Goal: Information Seeking & Learning: Learn about a topic

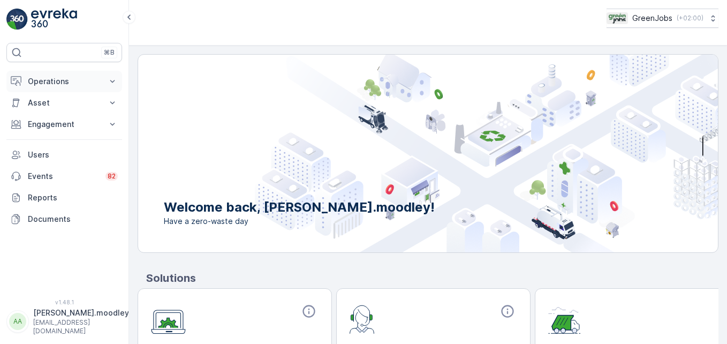
click at [113, 79] on icon at bounding box center [112, 81] width 11 height 11
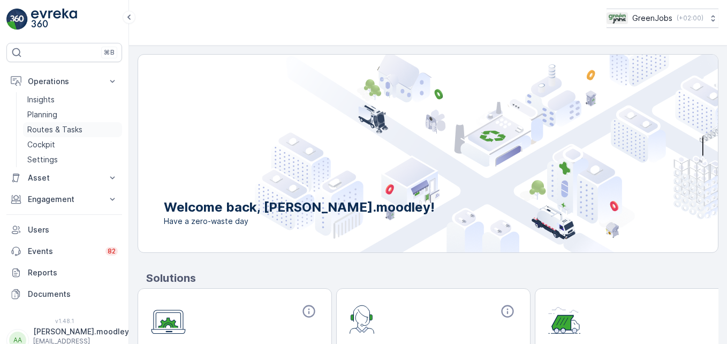
click at [75, 131] on p "Routes & Tasks" at bounding box center [54, 129] width 55 height 11
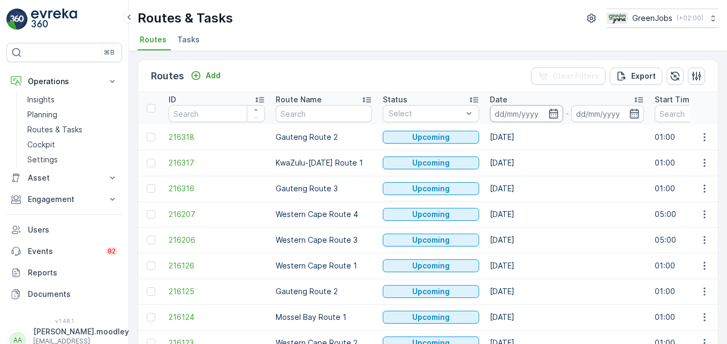
click at [508, 114] on input at bounding box center [526, 113] width 73 height 17
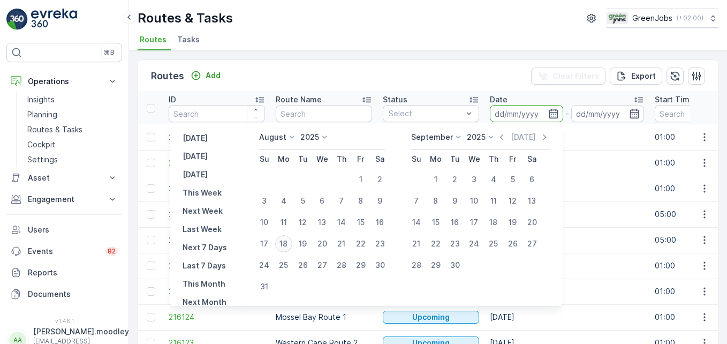
click at [292, 243] on div "18" at bounding box center [283, 243] width 17 height 17
type input "[DATE]"
click at [292, 242] on div "18" at bounding box center [283, 243] width 17 height 17
type input "[DATE]"
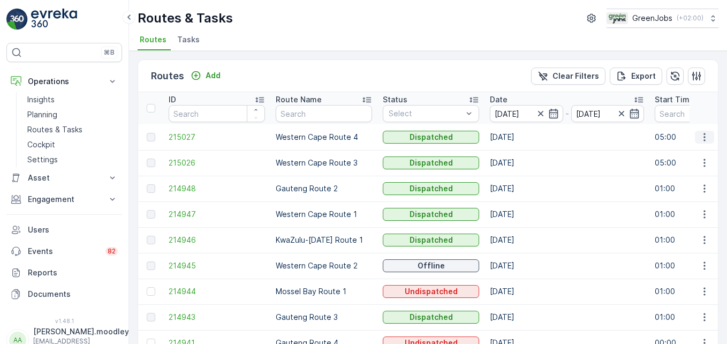
click at [703, 136] on icon "button" at bounding box center [704, 137] width 11 height 11
click at [699, 157] on span "See More Details" at bounding box center [679, 153] width 62 height 11
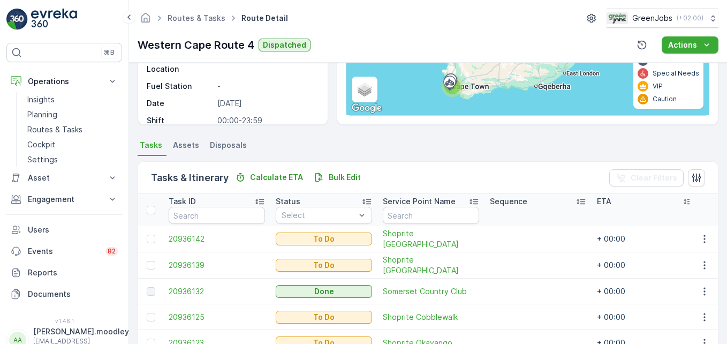
scroll to position [321, 0]
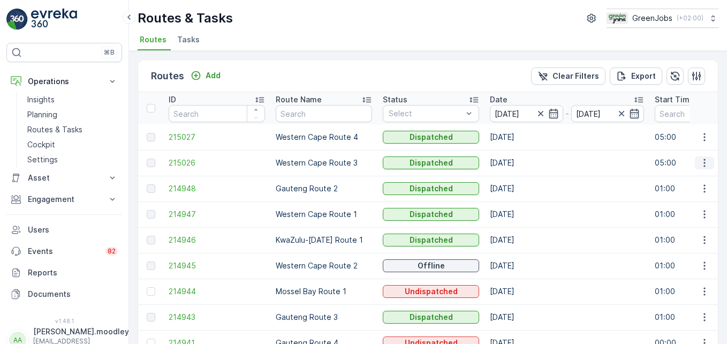
click at [700, 165] on icon "button" at bounding box center [704, 162] width 11 height 11
click at [586, 203] on td "[DATE]" at bounding box center [567, 214] width 165 height 26
click at [703, 263] on icon "button" at bounding box center [704, 265] width 11 height 11
click at [676, 282] on span "See More Details" at bounding box center [679, 281] width 62 height 11
click at [556, 115] on icon "button" at bounding box center [553, 113] width 11 height 11
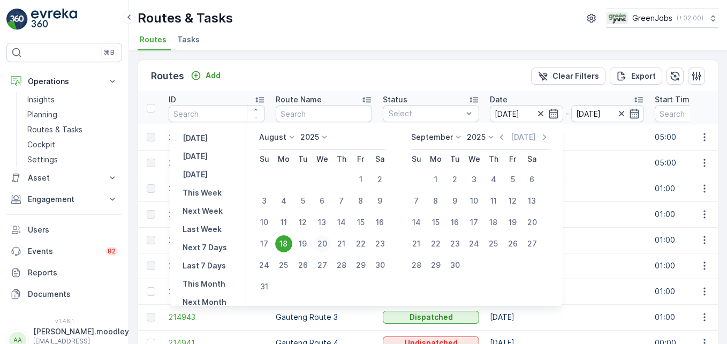
click at [329, 243] on div "20" at bounding box center [322, 243] width 17 height 17
type input "[DATE]"
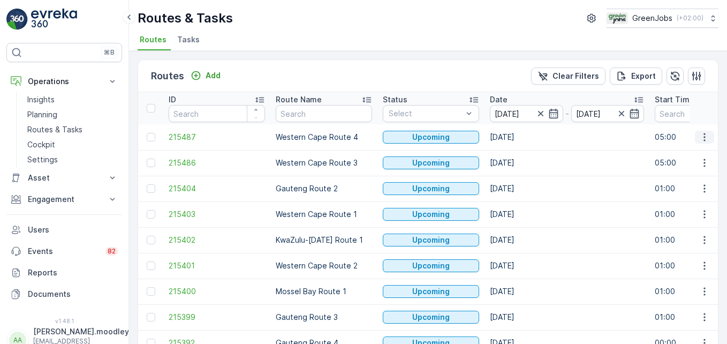
click at [705, 137] on icon "button" at bounding box center [704, 137] width 11 height 11
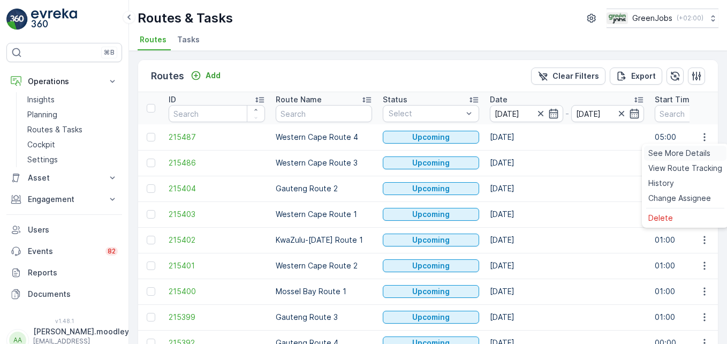
click at [698, 154] on span "See More Details" at bounding box center [679, 153] width 62 height 11
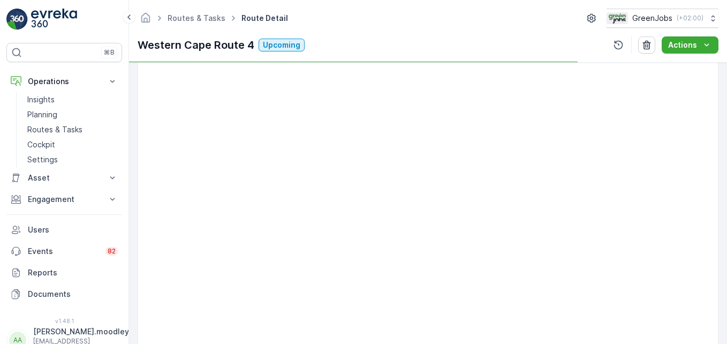
scroll to position [209, 0]
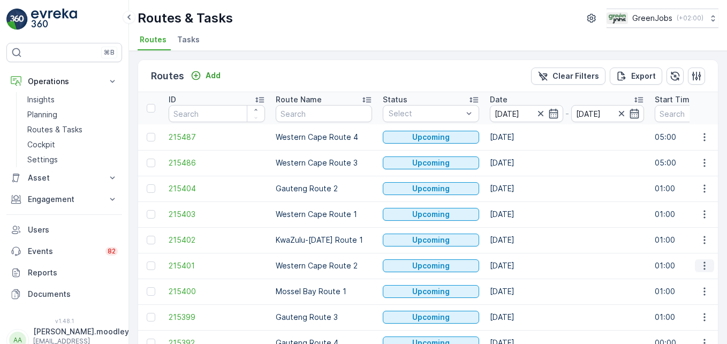
click at [700, 262] on icon "button" at bounding box center [704, 265] width 11 height 11
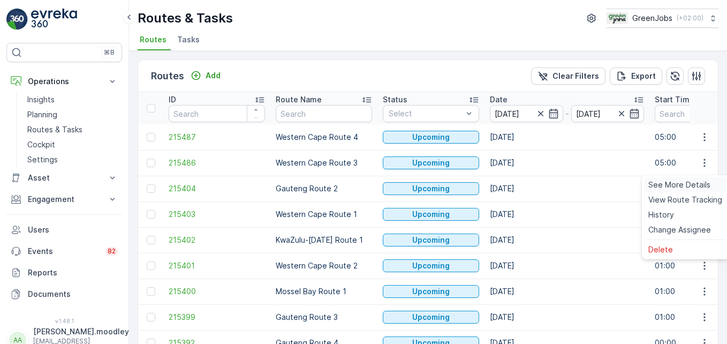
click at [682, 185] on span "See More Details" at bounding box center [679, 184] width 62 height 11
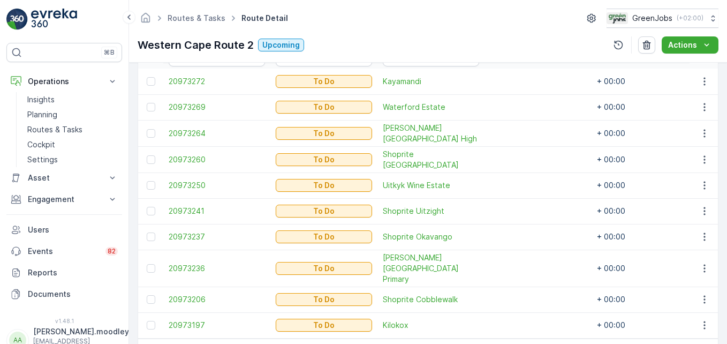
scroll to position [351, 0]
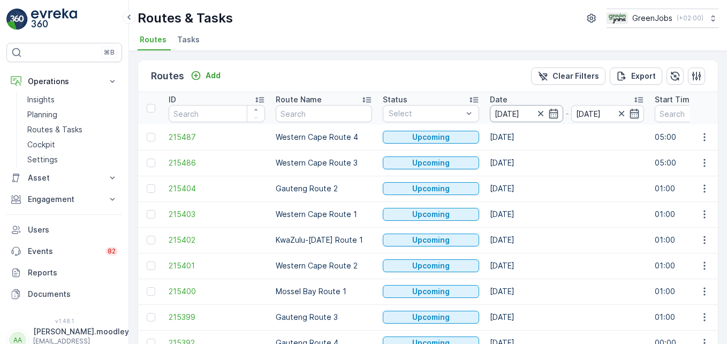
click at [525, 111] on input "[DATE]" at bounding box center [526, 113] width 73 height 17
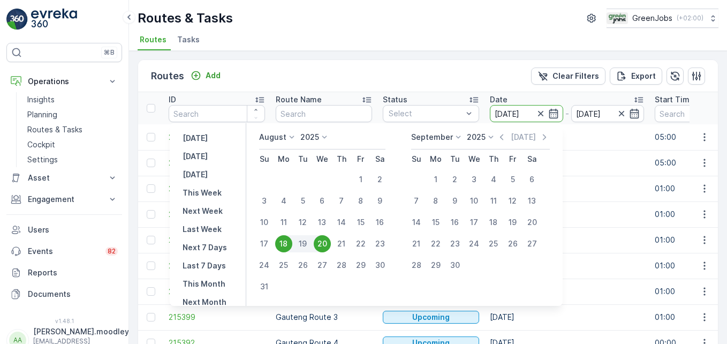
click at [307, 247] on div "19" at bounding box center [302, 243] width 19 height 17
type input "[DATE]"
click at [307, 247] on div "19" at bounding box center [302, 243] width 17 height 17
type input "[DATE]"
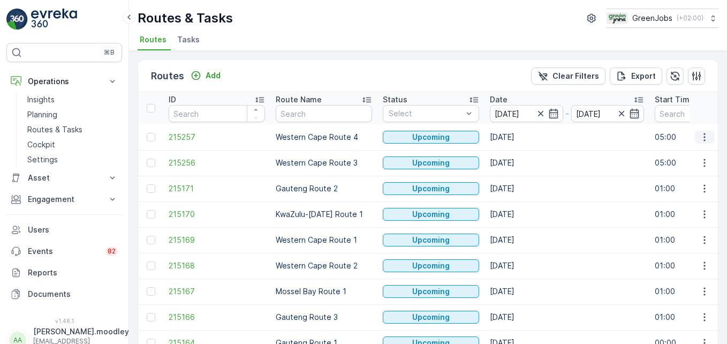
drag, startPoint x: 700, startPoint y: 134, endPoint x: 702, endPoint y: 140, distance: 6.1
click at [701, 134] on icon "button" at bounding box center [704, 137] width 11 height 11
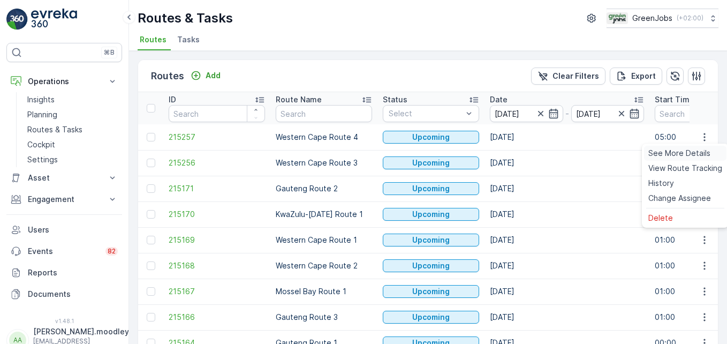
click at [701, 151] on span "See More Details" at bounding box center [679, 153] width 62 height 11
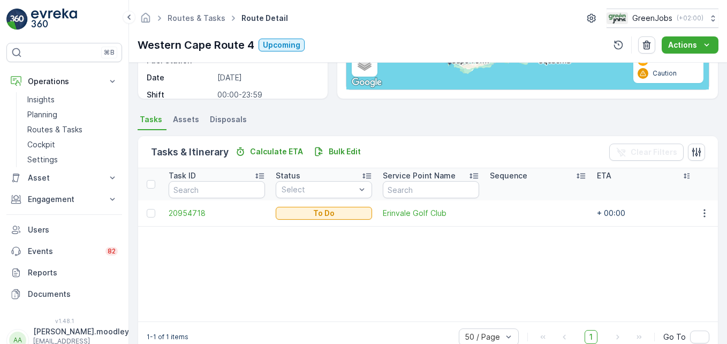
scroll to position [209, 0]
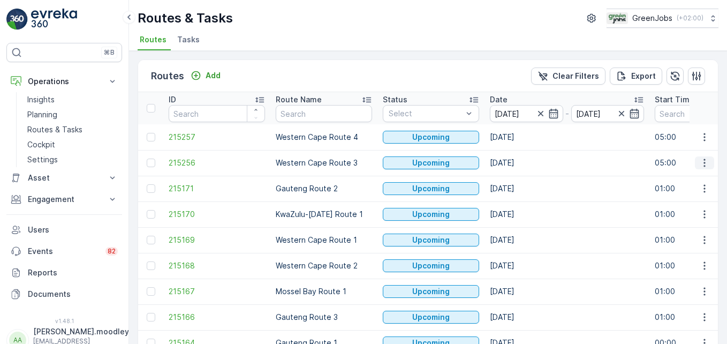
click at [699, 157] on icon "button" at bounding box center [704, 162] width 11 height 11
click at [684, 180] on span "See More Details" at bounding box center [679, 178] width 62 height 11
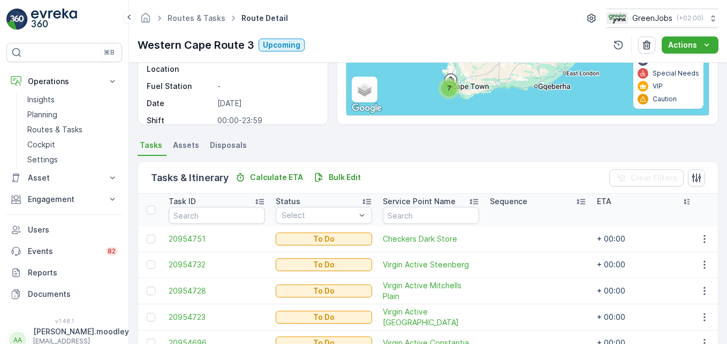
scroll to position [274, 0]
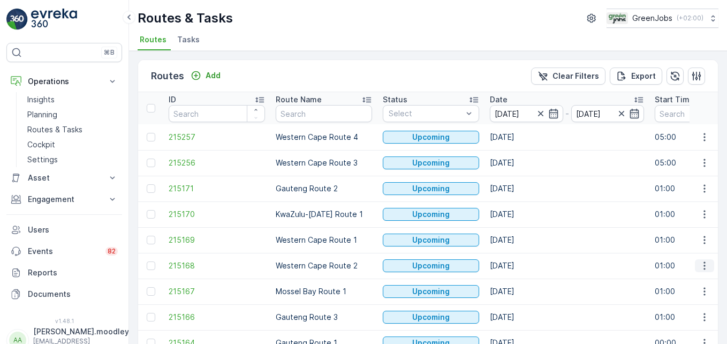
click at [704, 265] on icon "button" at bounding box center [705, 266] width 2 height 8
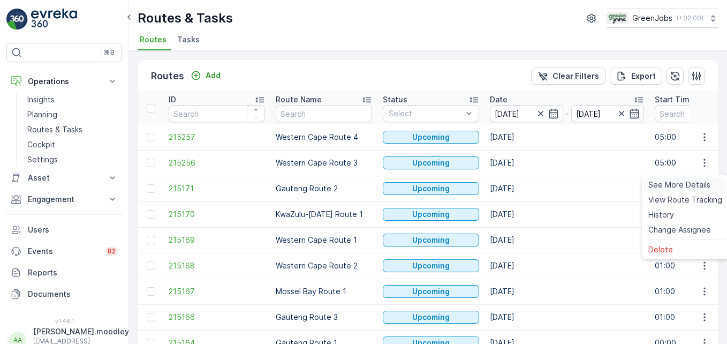
click at [692, 183] on span "See More Details" at bounding box center [679, 184] width 62 height 11
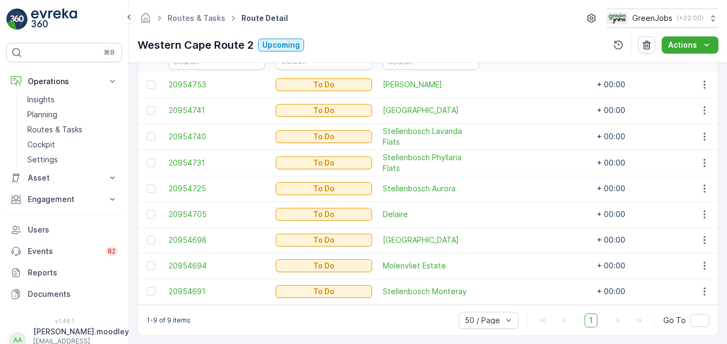
scroll to position [326, 0]
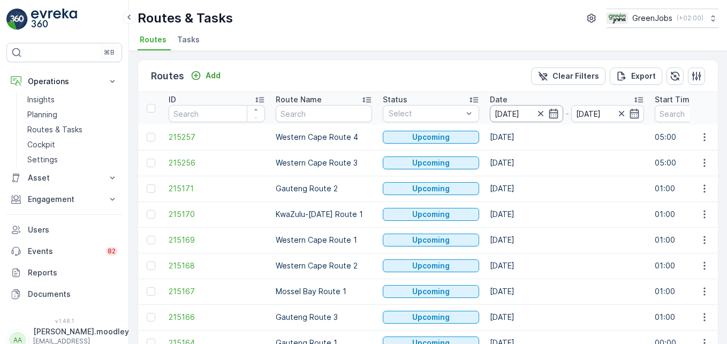
click at [503, 115] on input "[DATE]" at bounding box center [526, 113] width 73 height 17
click at [597, 210] on td "[DATE]" at bounding box center [567, 214] width 165 height 26
click at [501, 115] on input "[DATE]" at bounding box center [526, 113] width 73 height 17
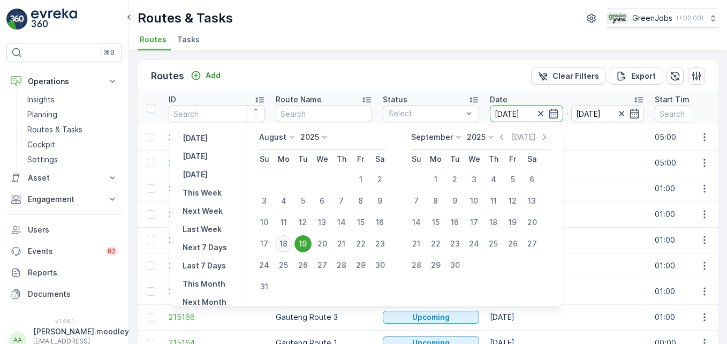
click at [291, 244] on div "18" at bounding box center [283, 243] width 17 height 17
type input "[DATE]"
click at [291, 244] on div "18" at bounding box center [283, 243] width 17 height 17
type input "[DATE]"
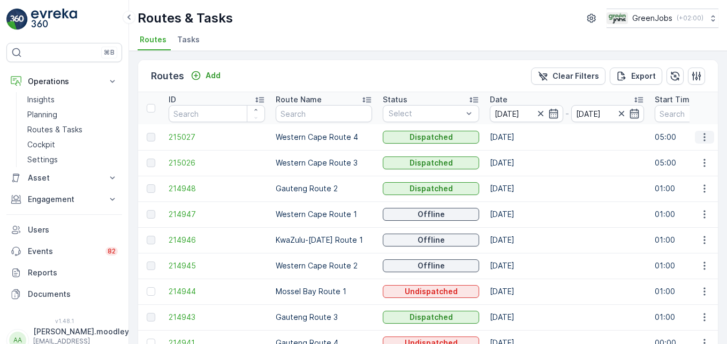
click at [704, 139] on icon "button" at bounding box center [704, 137] width 11 height 11
click at [696, 154] on span "See More Details" at bounding box center [679, 153] width 62 height 11
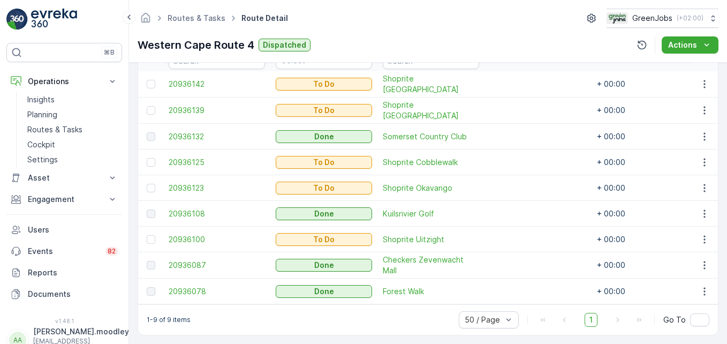
scroll to position [325, 0]
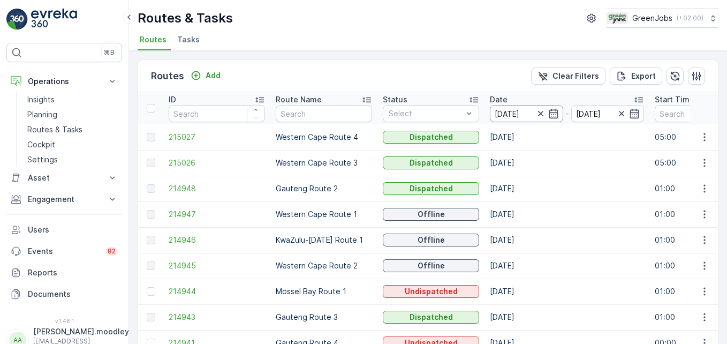
click at [505, 114] on input "[DATE]" at bounding box center [526, 113] width 73 height 17
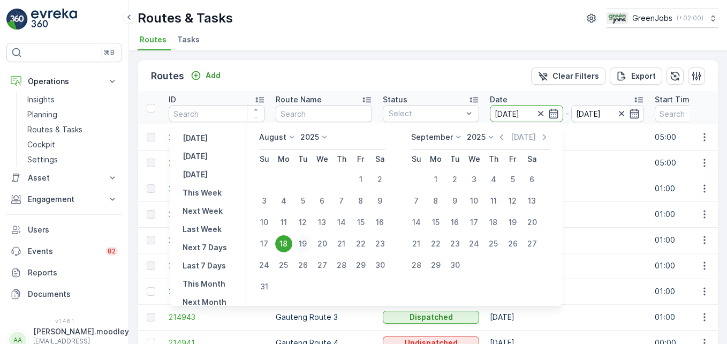
click at [309, 240] on div "19" at bounding box center [302, 243] width 17 height 17
type input "[DATE]"
click at [309, 240] on div "19" at bounding box center [302, 243] width 17 height 17
type input "[DATE]"
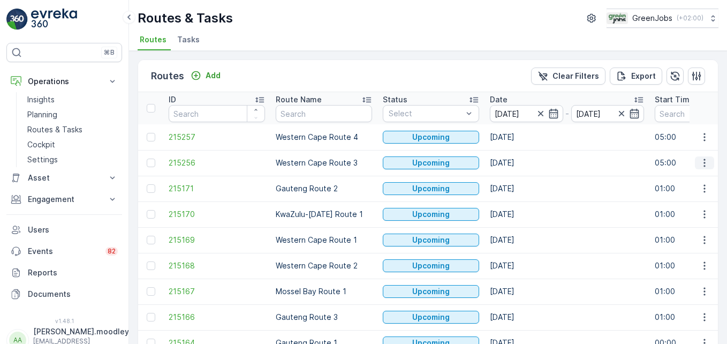
click at [703, 164] on icon "button" at bounding box center [704, 162] width 11 height 11
click at [691, 177] on span "See More Details" at bounding box center [679, 178] width 62 height 11
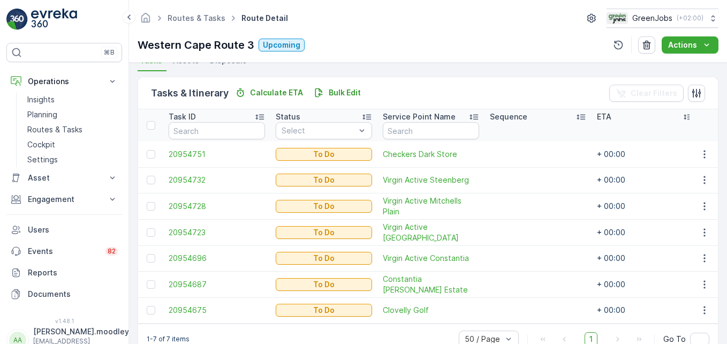
scroll to position [268, 0]
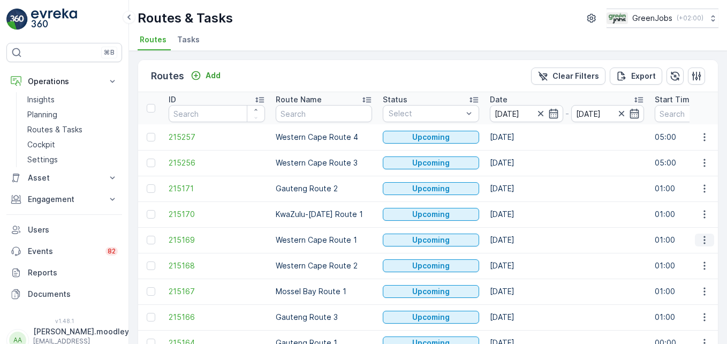
click at [700, 238] on icon "button" at bounding box center [704, 240] width 11 height 11
click at [691, 257] on span "See More Details" at bounding box center [679, 256] width 62 height 11
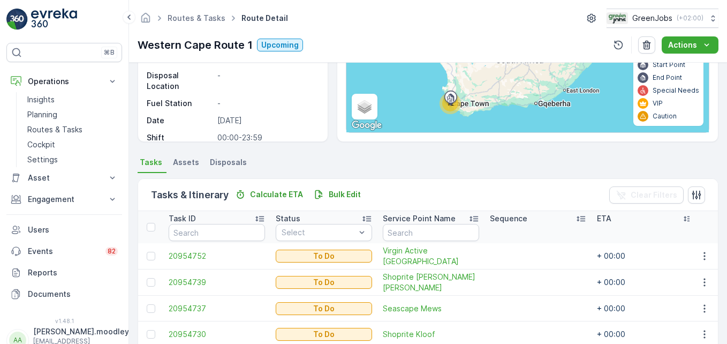
scroll to position [161, 0]
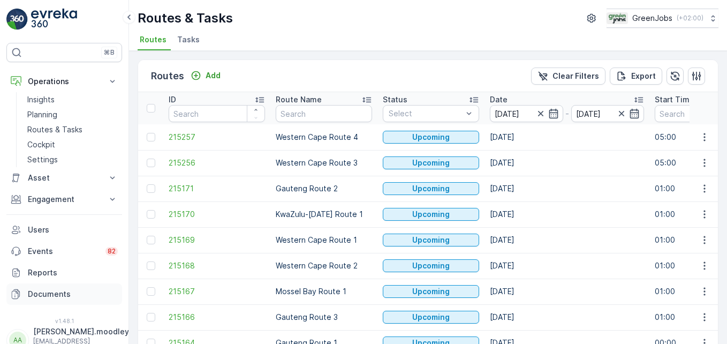
click at [75, 285] on link "Documents" at bounding box center [64, 293] width 116 height 21
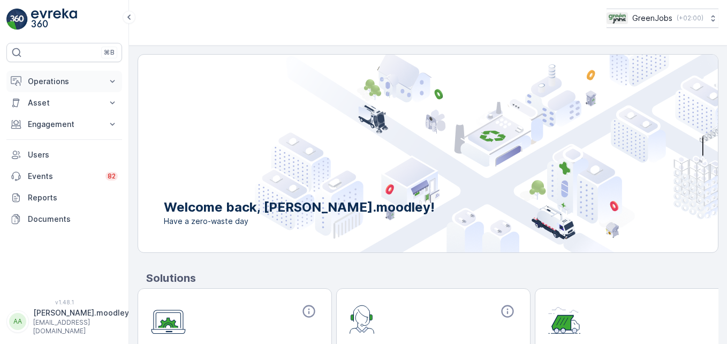
click at [110, 78] on icon at bounding box center [112, 81] width 11 height 11
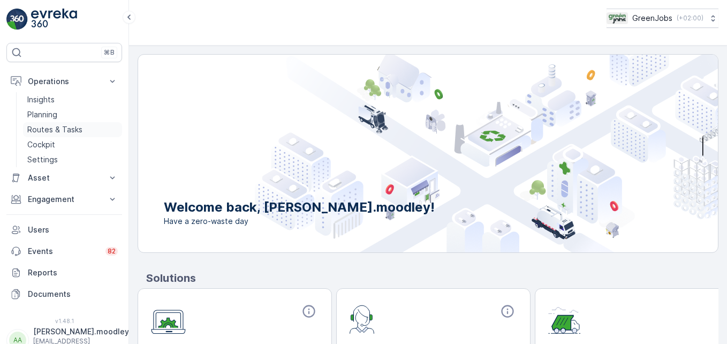
click at [61, 127] on p "Routes & Tasks" at bounding box center [54, 129] width 55 height 11
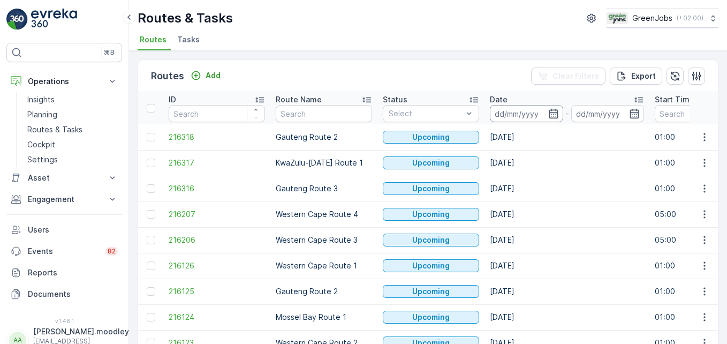
click at [494, 114] on input at bounding box center [526, 113] width 73 height 17
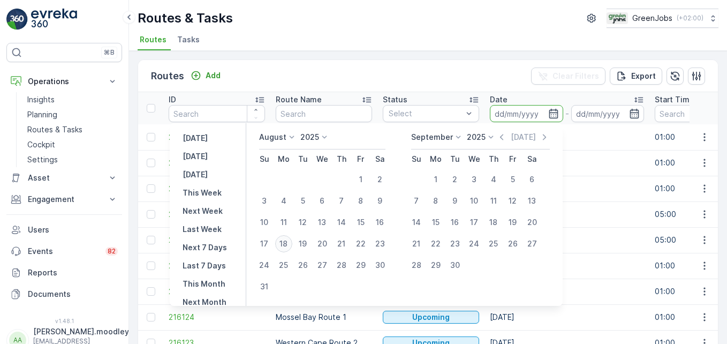
click at [291, 241] on div "18" at bounding box center [283, 243] width 17 height 17
type input "[DATE]"
click at [291, 241] on div "18" at bounding box center [283, 243] width 17 height 17
type input "[DATE]"
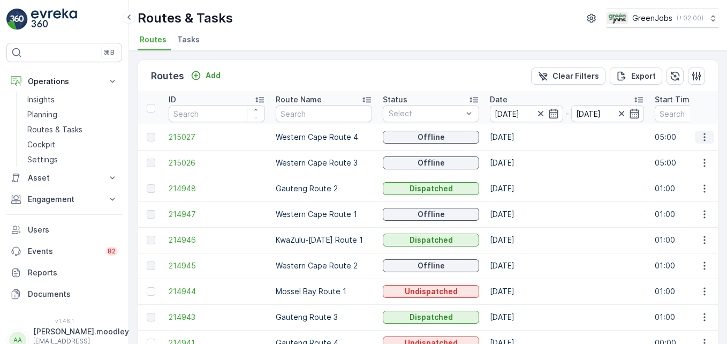
click at [700, 138] on icon "button" at bounding box center [704, 137] width 11 height 11
click at [502, 114] on input "[DATE]" at bounding box center [526, 113] width 73 height 17
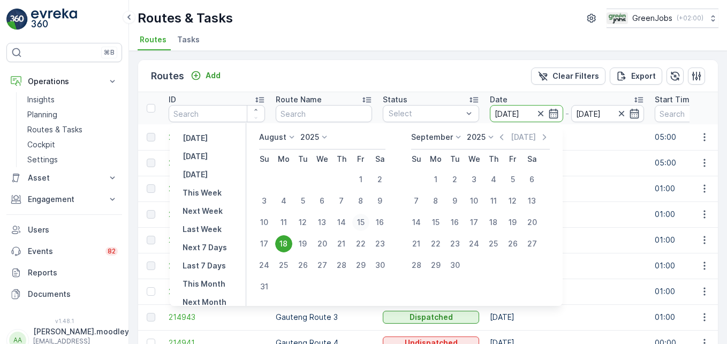
click at [369, 221] on div "15" at bounding box center [360, 222] width 17 height 17
type input "15.08.2025"
click at [369, 221] on div "15" at bounding box center [360, 222] width 17 height 17
type input "15.08.2025"
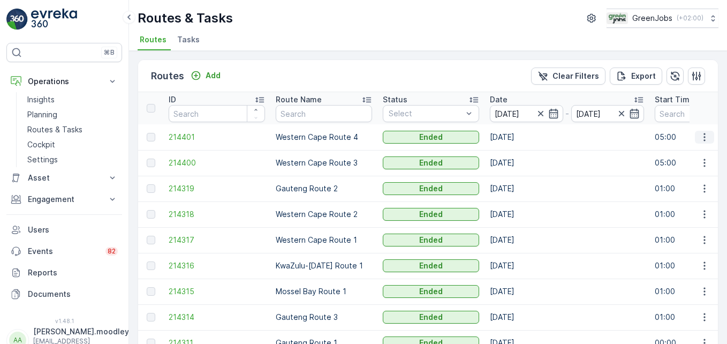
click at [705, 137] on icon "button" at bounding box center [704, 137] width 11 height 11
click at [690, 155] on span "See More Details" at bounding box center [679, 153] width 62 height 11
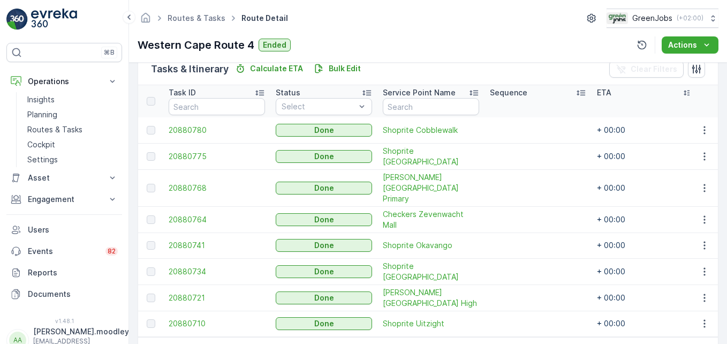
scroll to position [246, 0]
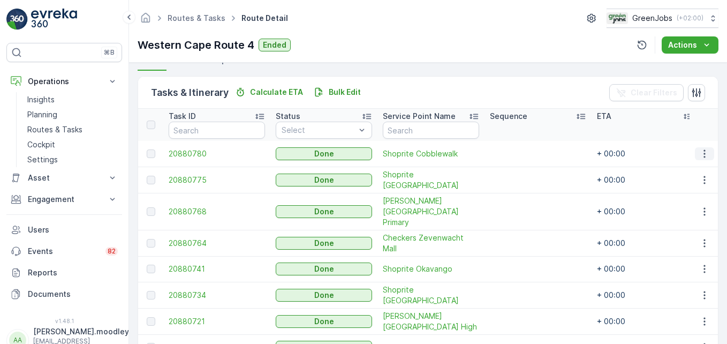
click at [704, 154] on icon "button" at bounding box center [705, 153] width 2 height 8
click at [683, 170] on span "See More Details" at bounding box center [692, 169] width 62 height 11
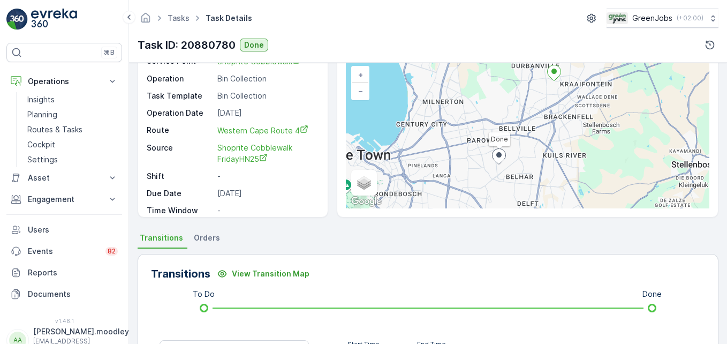
scroll to position [331, 0]
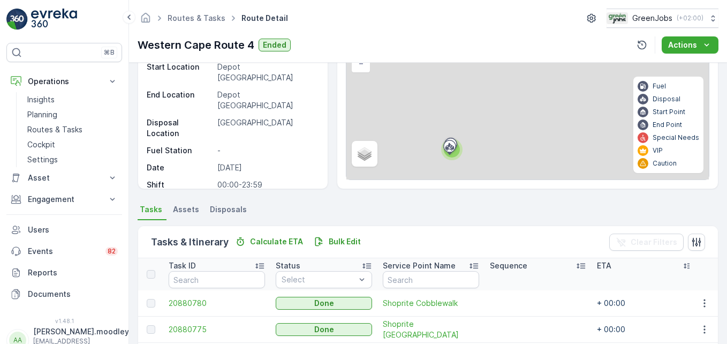
scroll to position [299, 0]
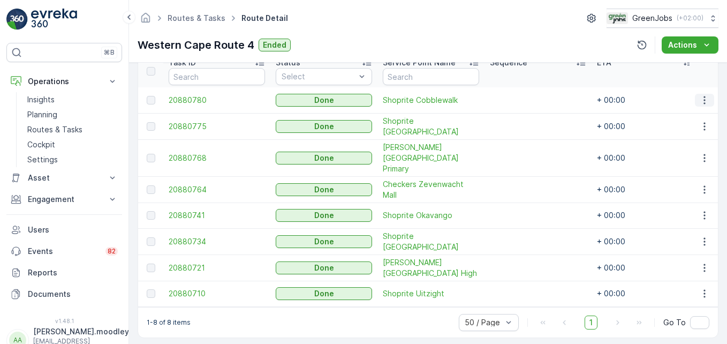
click at [705, 101] on icon "button" at bounding box center [704, 100] width 11 height 11
click at [707, 117] on span "See More Details" at bounding box center [692, 116] width 62 height 11
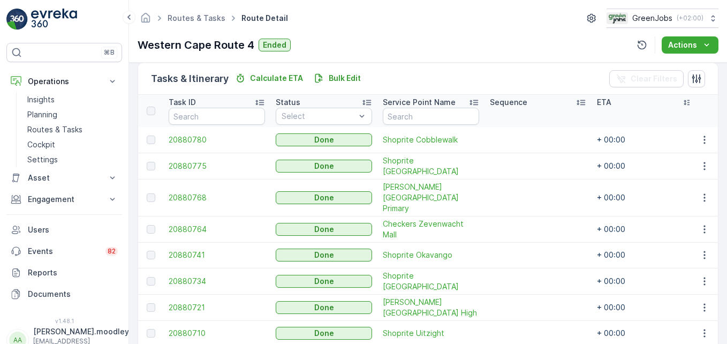
scroll to position [268, 0]
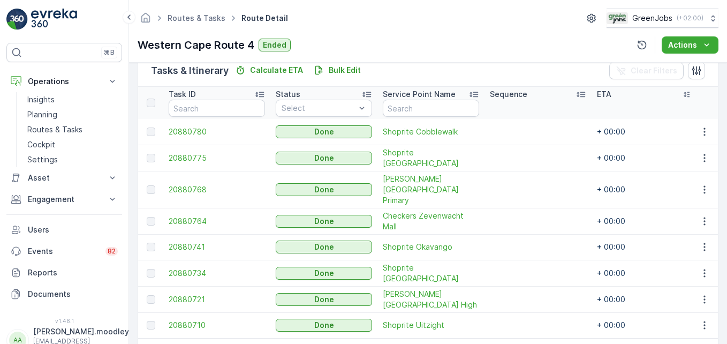
drag, startPoint x: 704, startPoint y: 157, endPoint x: 720, endPoint y: 161, distance: 16.0
click at [708, 158] on button "button" at bounding box center [704, 158] width 19 height 13
click at [705, 170] on span "See More Details" at bounding box center [692, 173] width 62 height 11
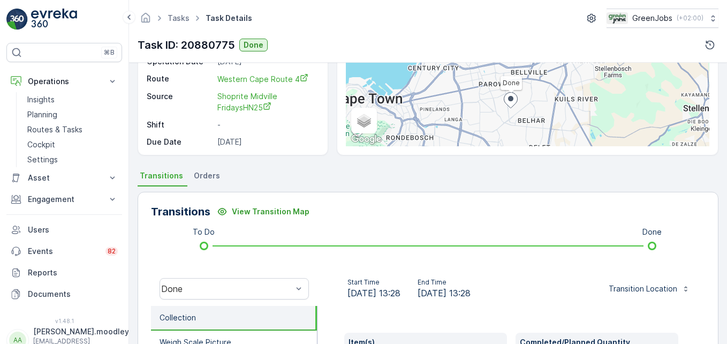
scroll to position [268, 0]
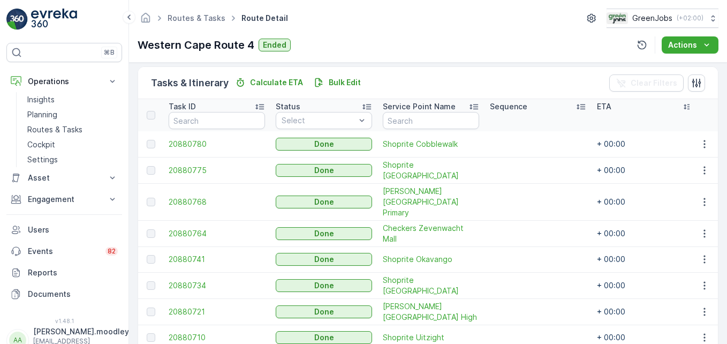
scroll to position [258, 0]
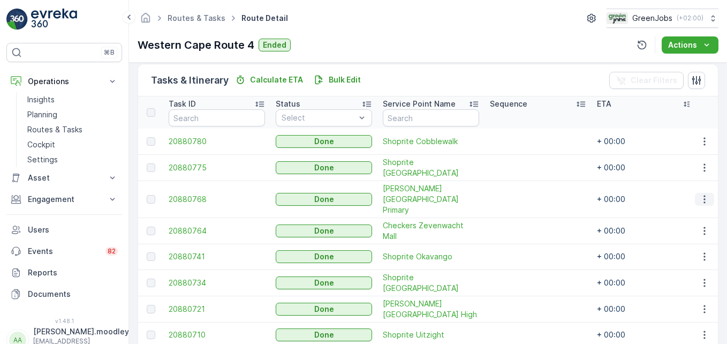
click at [700, 194] on icon "button" at bounding box center [704, 199] width 11 height 11
click at [698, 214] on span "See More Details" at bounding box center [692, 208] width 62 height 11
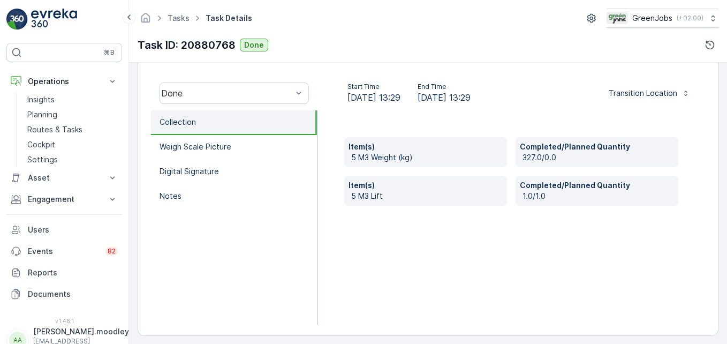
scroll to position [331, 0]
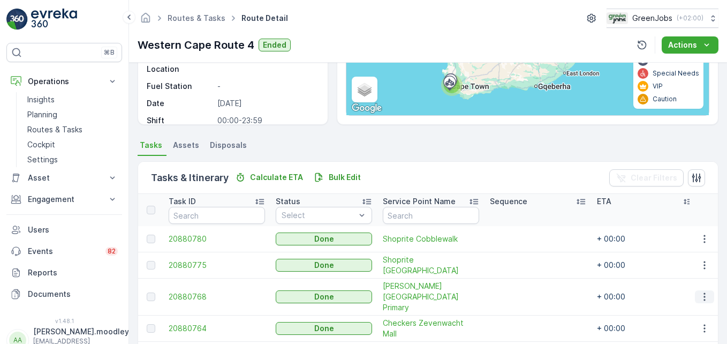
scroll to position [299, 0]
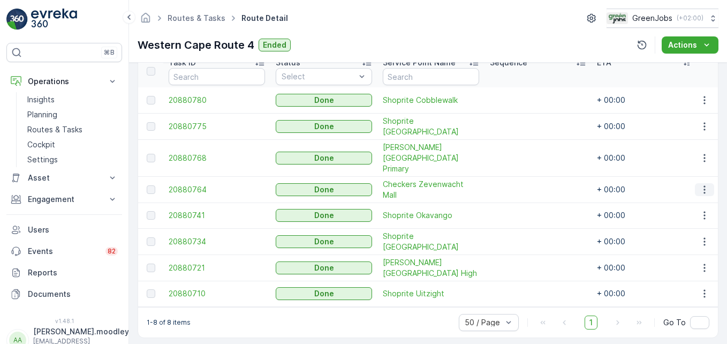
click at [706, 184] on icon "button" at bounding box center [704, 189] width 11 height 11
click at [707, 190] on span "See More Details" at bounding box center [692, 193] width 62 height 11
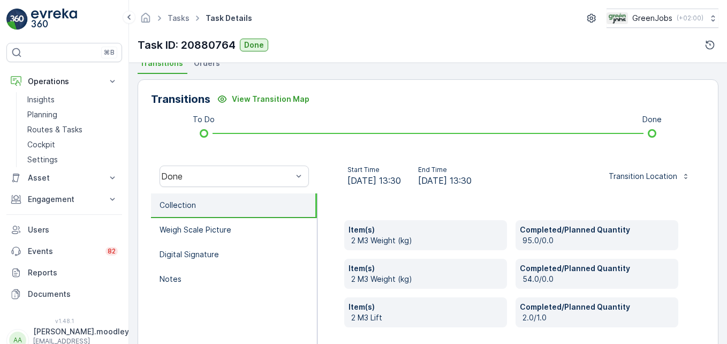
scroll to position [268, 0]
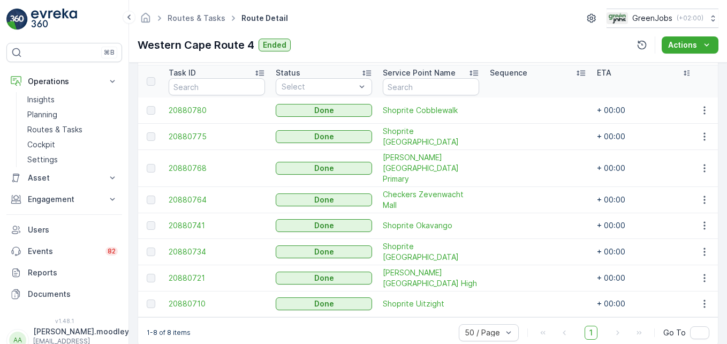
scroll to position [299, 0]
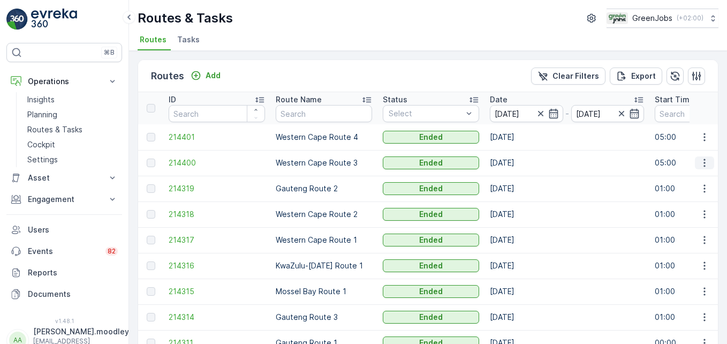
click at [704, 162] on icon "button" at bounding box center [705, 163] width 2 height 8
click at [699, 181] on span "See More Details" at bounding box center [679, 178] width 62 height 11
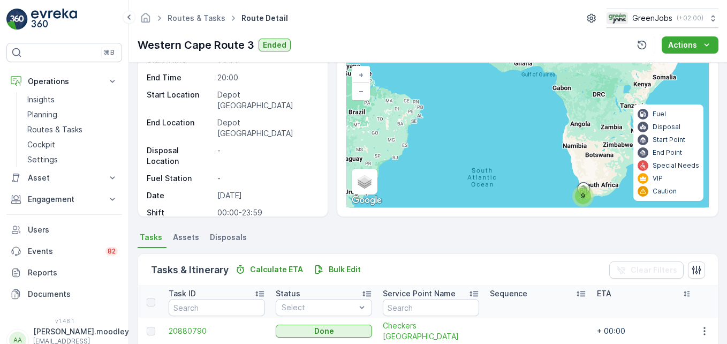
scroll to position [268, 0]
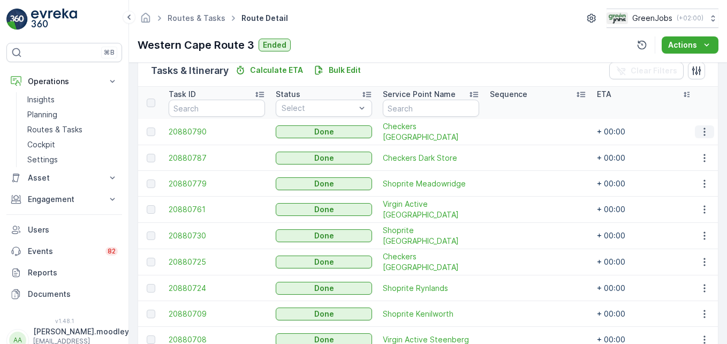
click at [704, 132] on icon "button" at bounding box center [705, 132] width 2 height 8
click at [704, 148] on span "See More Details" at bounding box center [692, 147] width 62 height 11
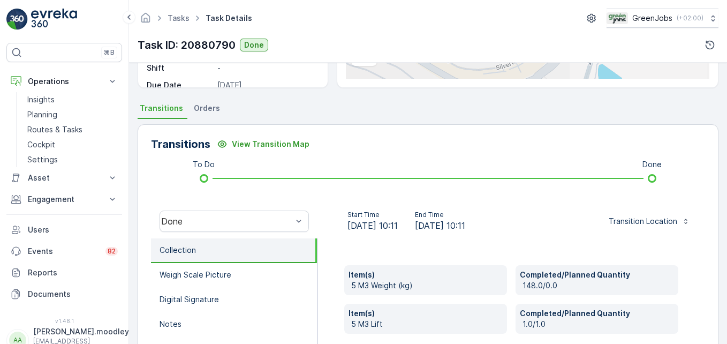
scroll to position [214, 0]
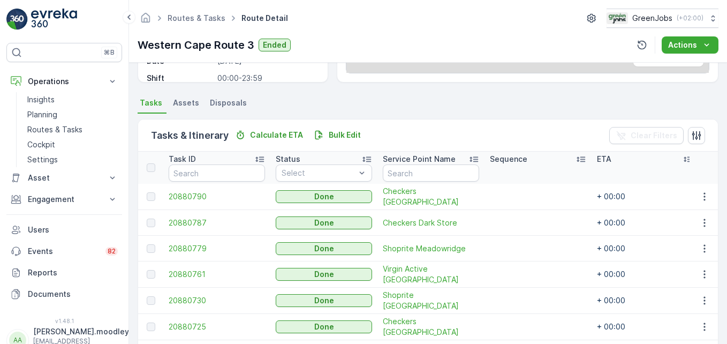
scroll to position [214, 0]
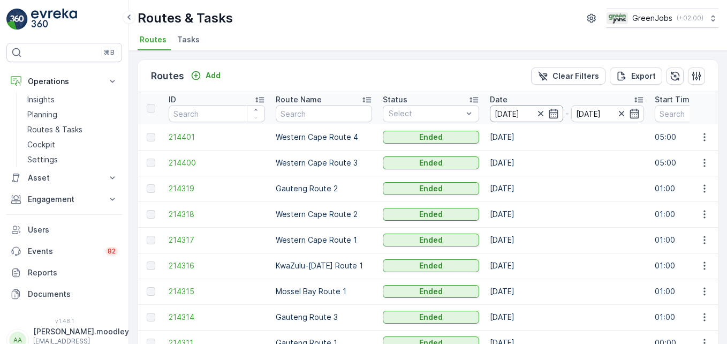
click at [511, 114] on input "15.08.2025" at bounding box center [526, 113] width 73 height 17
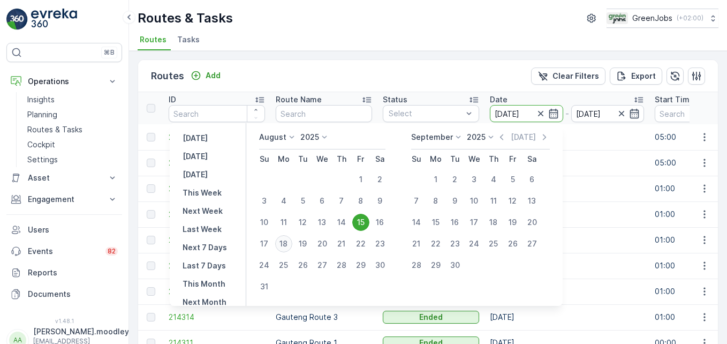
click at [288, 243] on div "18" at bounding box center [283, 243] width 17 height 17
type input "[DATE]"
click at [288, 243] on div "18" at bounding box center [283, 243] width 17 height 17
type input "[DATE]"
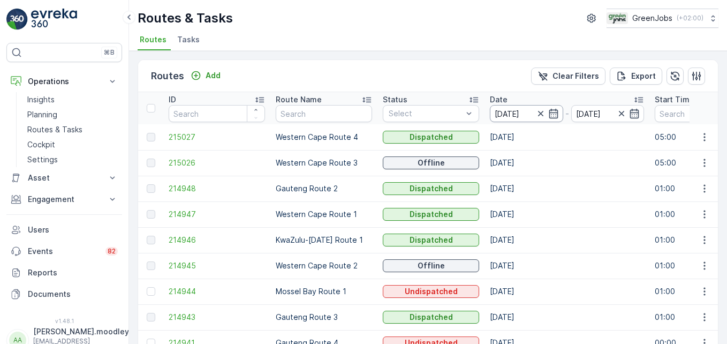
click at [507, 113] on input "[DATE]" at bounding box center [526, 113] width 73 height 17
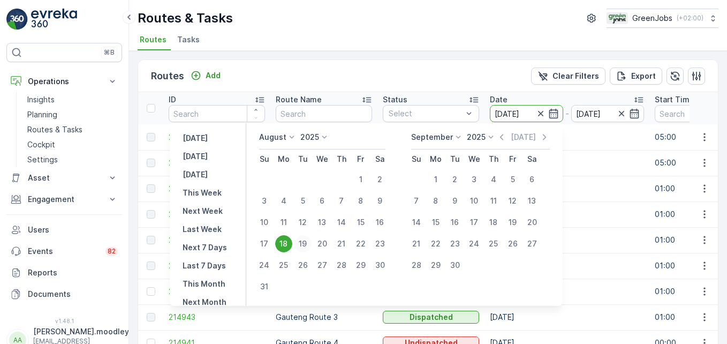
click at [310, 241] on div "19" at bounding box center [302, 243] width 17 height 17
type input "[DATE]"
click at [310, 241] on div "19" at bounding box center [302, 243] width 17 height 17
type input "[DATE]"
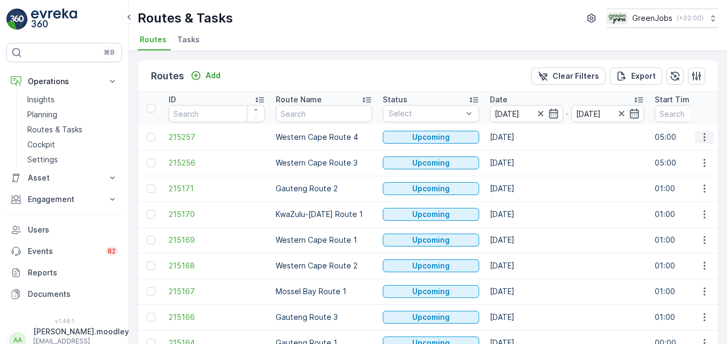
click at [704, 136] on icon "button" at bounding box center [704, 137] width 11 height 11
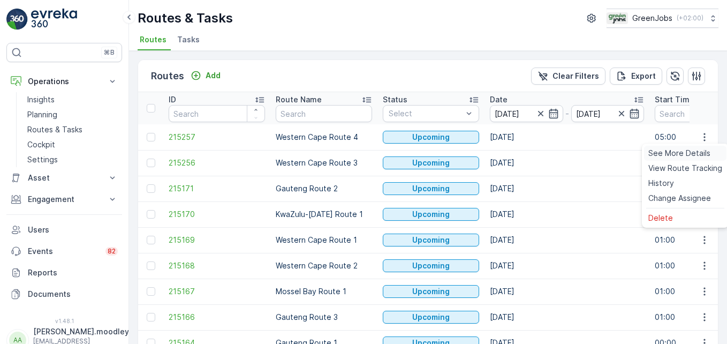
click at [704, 158] on div "See More Details" at bounding box center [685, 153] width 82 height 15
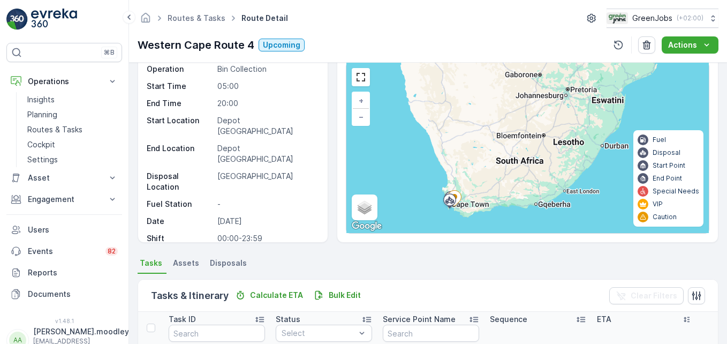
scroll to position [107, 0]
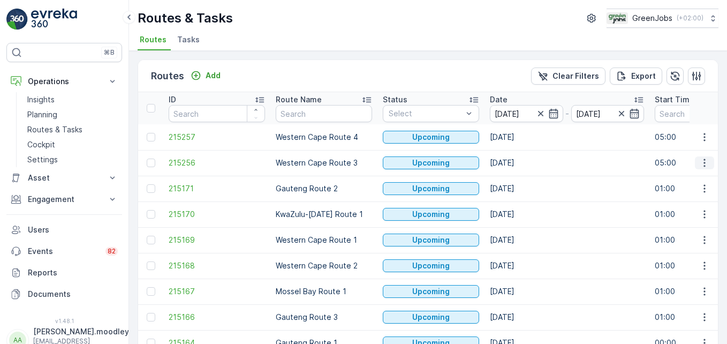
click at [700, 162] on icon "button" at bounding box center [704, 162] width 11 height 11
click at [694, 181] on span "See More Details" at bounding box center [679, 178] width 62 height 11
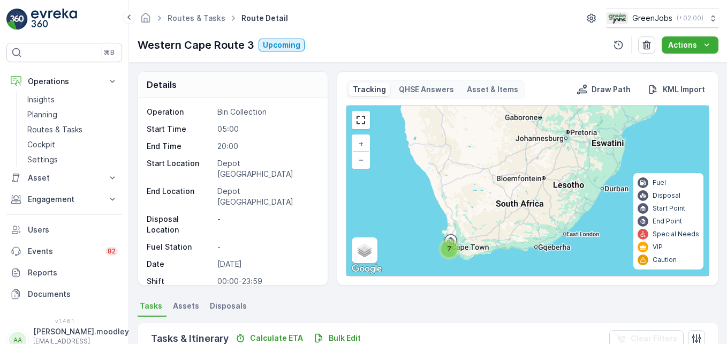
drag, startPoint x: 9, startPoint y: 168, endPoint x: 0, endPoint y: 151, distance: 18.9
click at [9, 167] on button "Asset" at bounding box center [64, 177] width 116 height 21
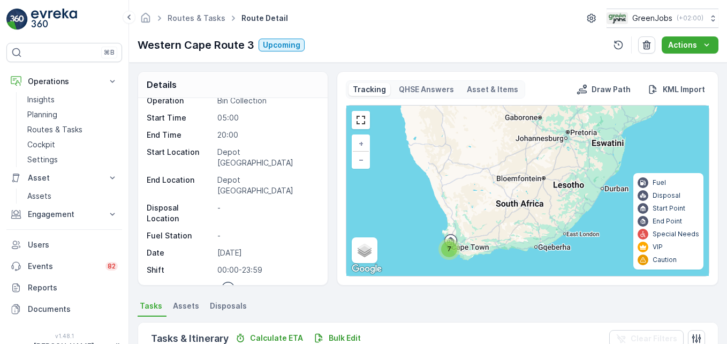
scroll to position [14, 0]
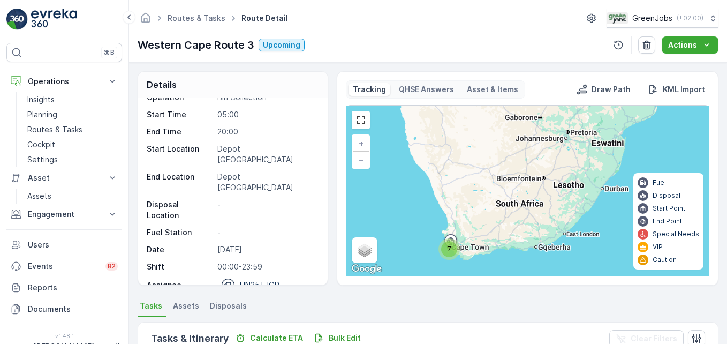
drag, startPoint x: 71, startPoint y: 124, endPoint x: 122, endPoint y: 138, distance: 52.6
click at [71, 124] on p "Routes & Tasks" at bounding box center [54, 129] width 55 height 11
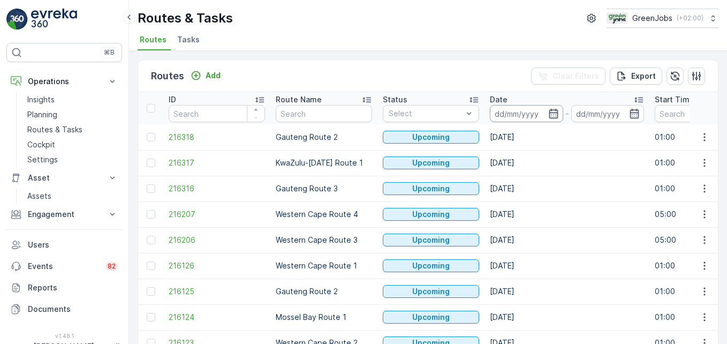
click at [513, 116] on input at bounding box center [526, 113] width 73 height 17
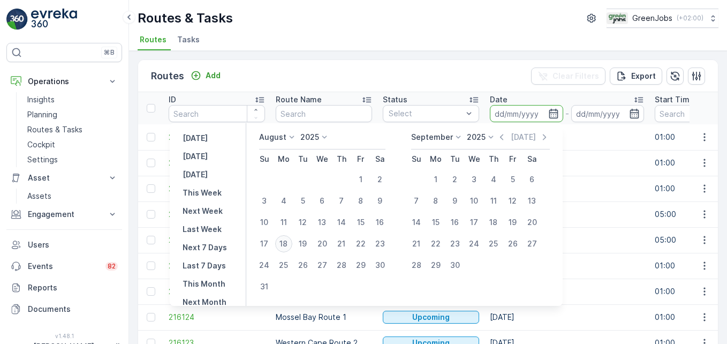
click at [289, 246] on div "18" at bounding box center [283, 243] width 17 height 17
type input "[DATE]"
click at [289, 246] on div "18" at bounding box center [283, 243] width 17 height 17
type input "[DATE]"
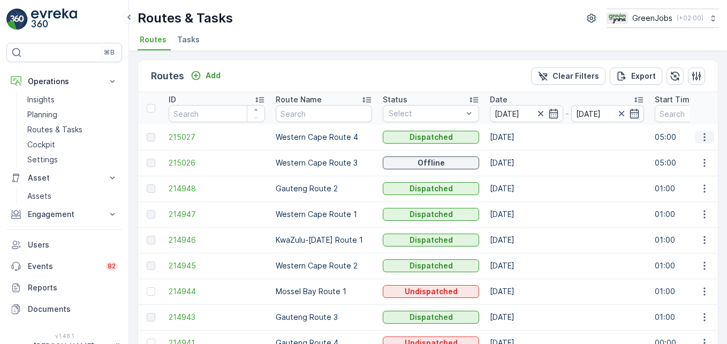
click at [704, 135] on icon "button" at bounding box center [704, 137] width 11 height 11
click at [696, 150] on span "See More Details" at bounding box center [679, 153] width 62 height 11
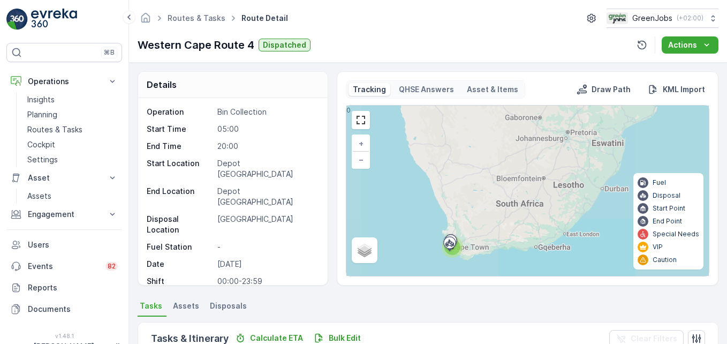
scroll to position [325, 0]
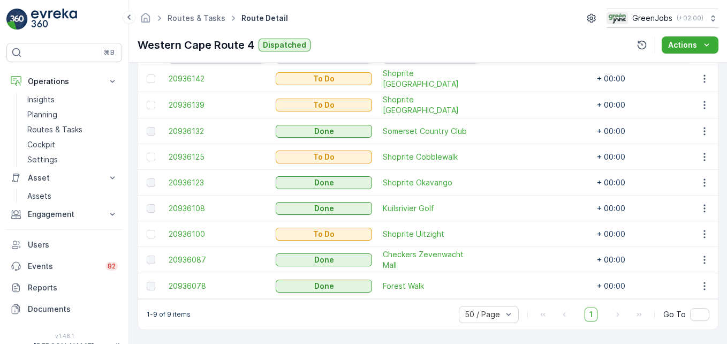
click at [542, 208] on td at bounding box center [538, 208] width 107 height 26
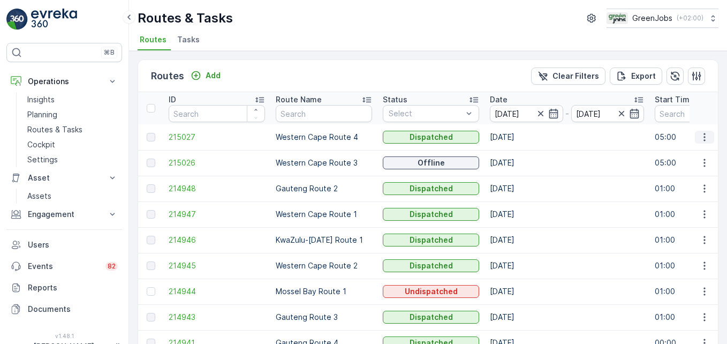
click at [706, 133] on icon "button" at bounding box center [704, 137] width 11 height 11
click at [525, 110] on input "[DATE]" at bounding box center [526, 113] width 73 height 17
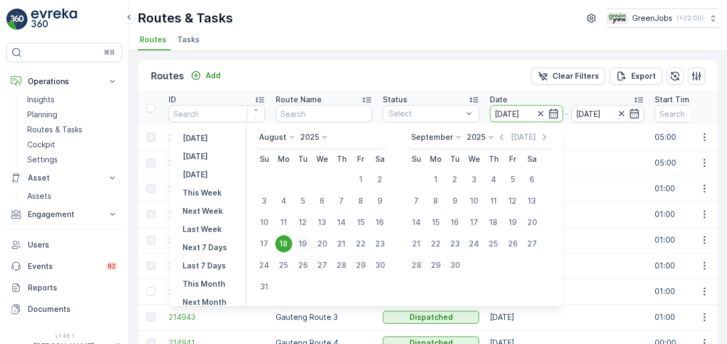
click at [307, 238] on div "19" at bounding box center [302, 243] width 17 height 17
type input "[DATE]"
click at [307, 238] on div "19" at bounding box center [302, 243] width 17 height 17
type input "[DATE]"
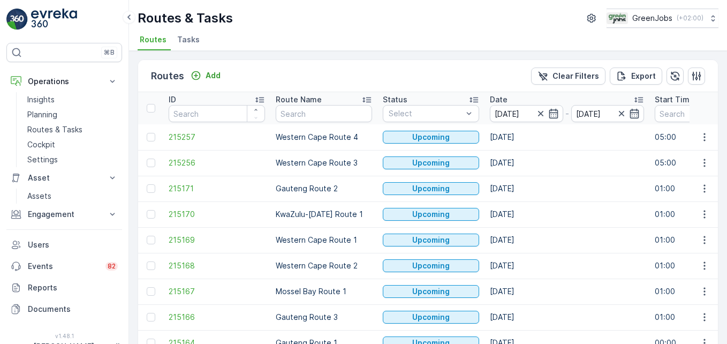
click at [661, 319] on td "01:00" at bounding box center [702, 317] width 107 height 26
